Goal: Find specific page/section: Find specific page/section

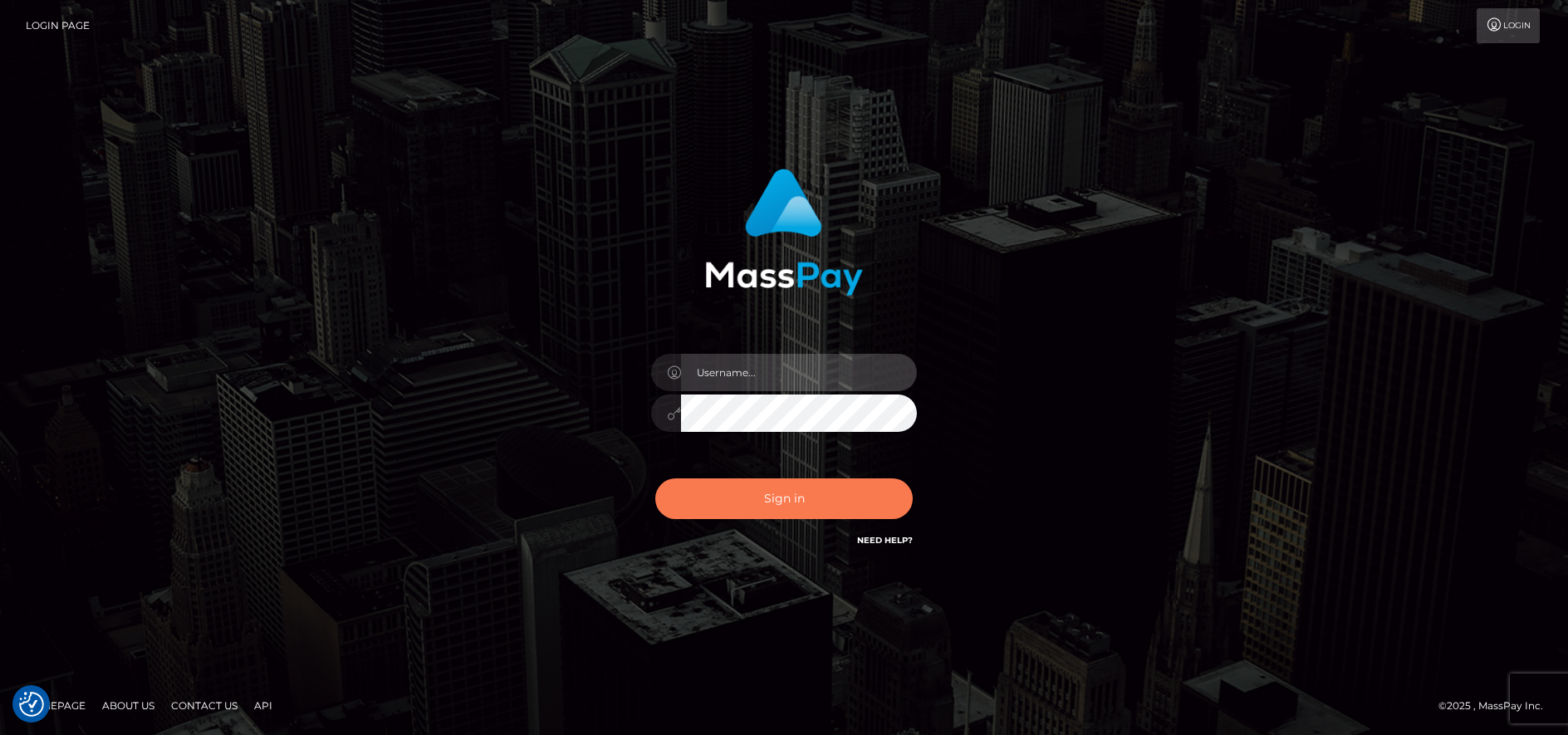
type input "[PERSON_NAME].B2"
click at [801, 514] on button "Sign in" at bounding box center [784, 498] width 258 height 40
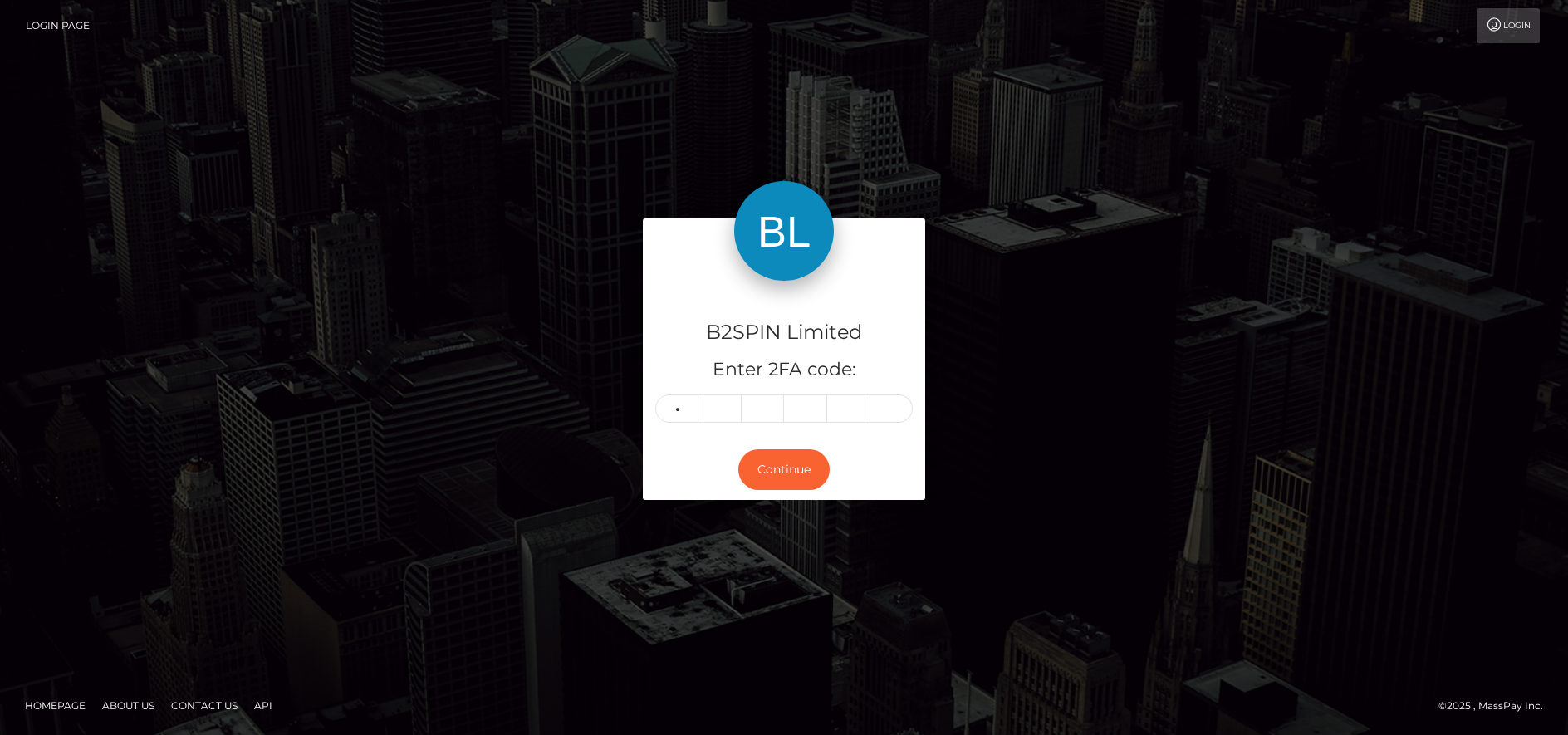
type input "8"
type input "6"
type input "1"
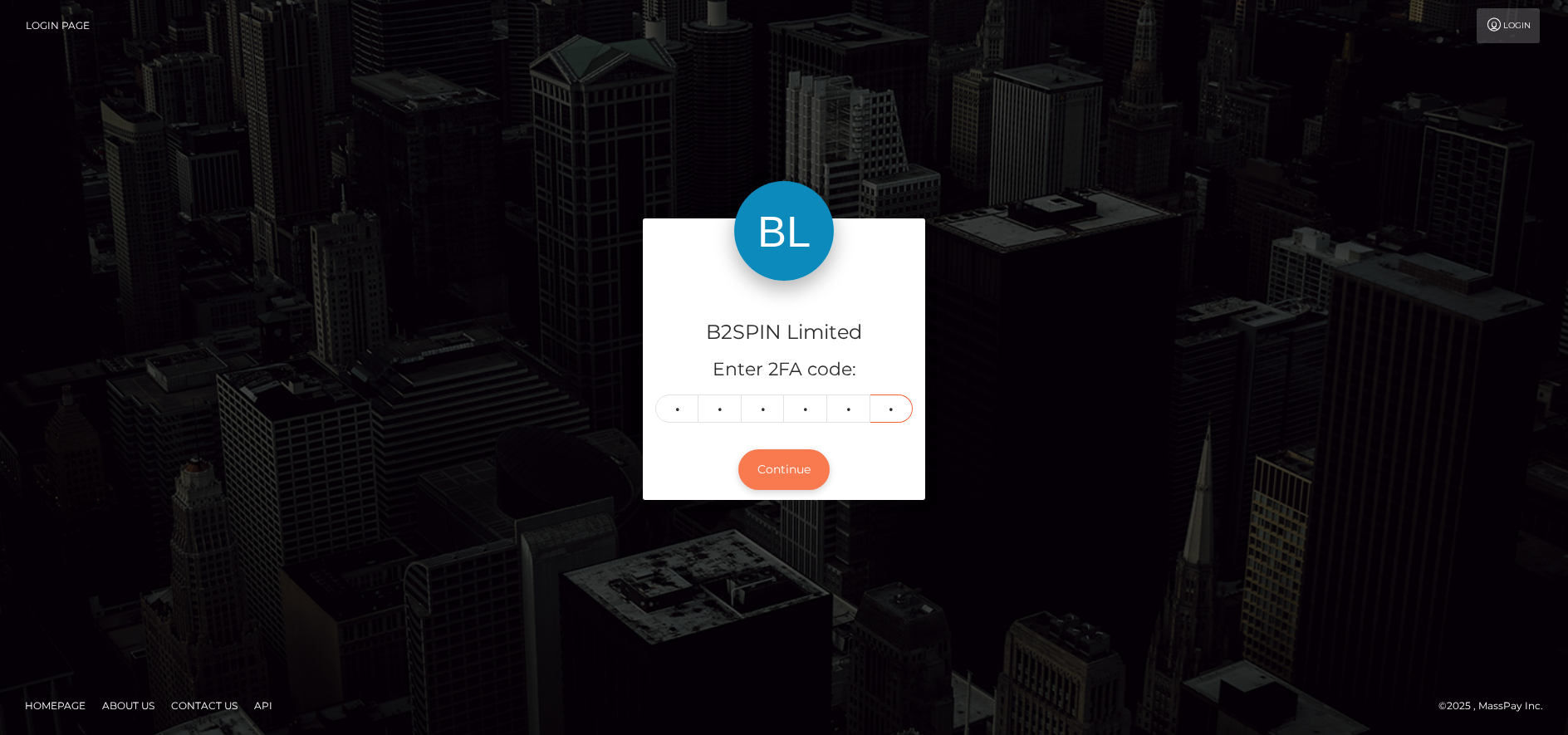
type input "0"
click at [800, 470] on button "Continue" at bounding box center [784, 469] width 91 height 40
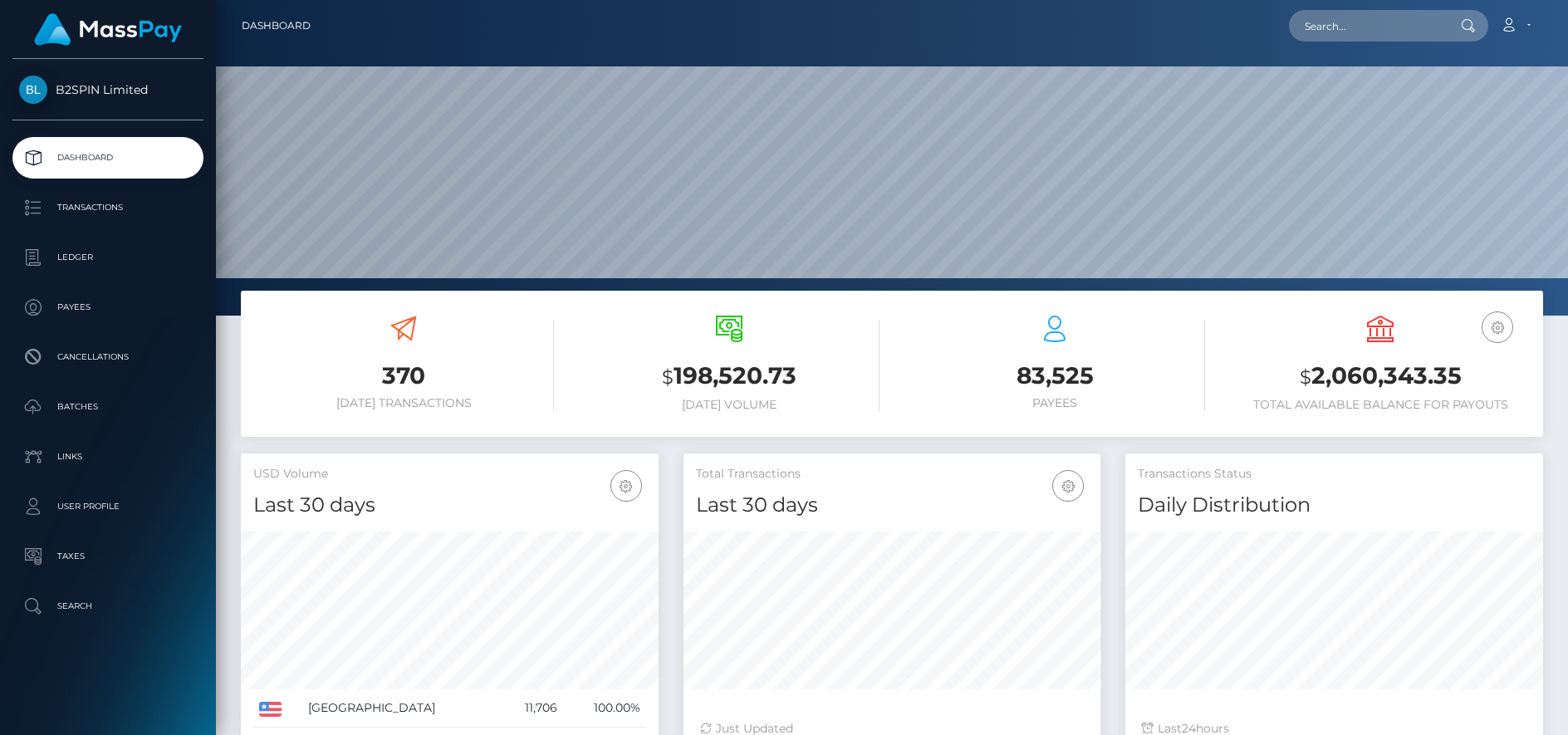
scroll to position [295, 418]
click at [1412, 31] on input "text" at bounding box center [1366, 26] width 156 height 31
paste input "3716545"
type input "3716545"
